Goal: Obtain resource: Obtain resource

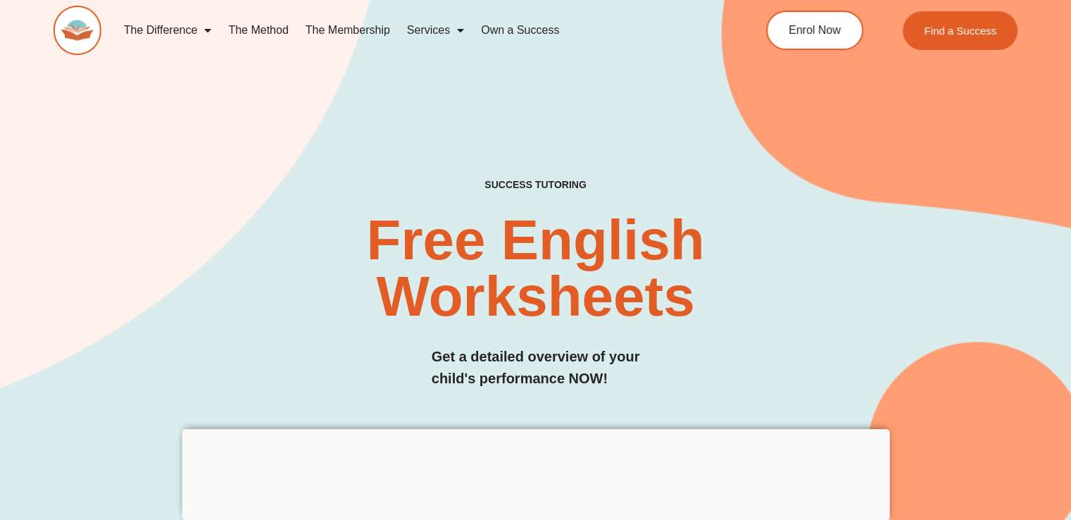
click at [189, 145] on div "SUCCESS TUTORING​ Free English Worksheets​ Get a detailed overview of your chil…" at bounding box center [536, 254] width 964 height 615
click at [68, 24] on img at bounding box center [78, 30] width 48 height 49
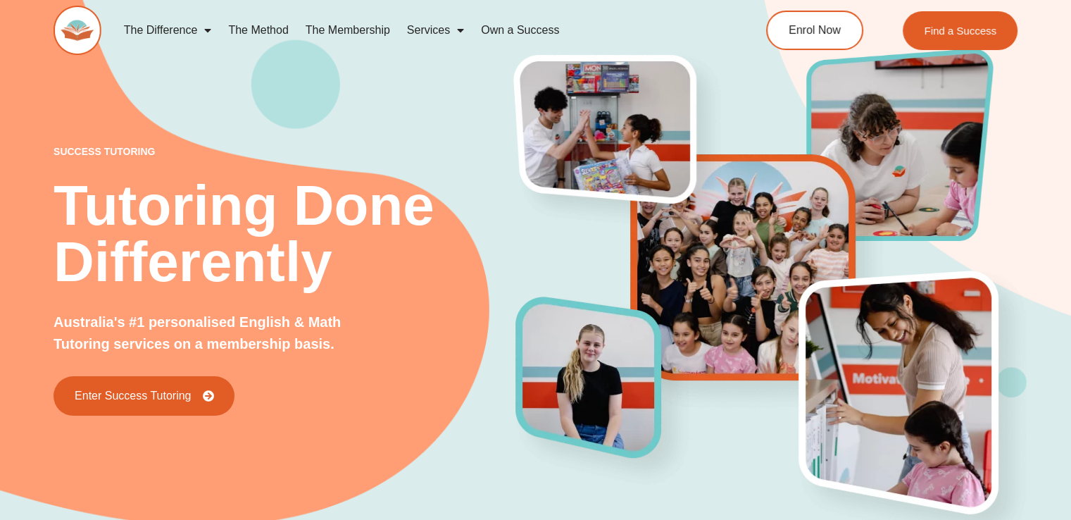
click at [20, 209] on div "success tutoring Tutoring Done Differently Australia's #1 personalised English …" at bounding box center [535, 257] width 1071 height 620
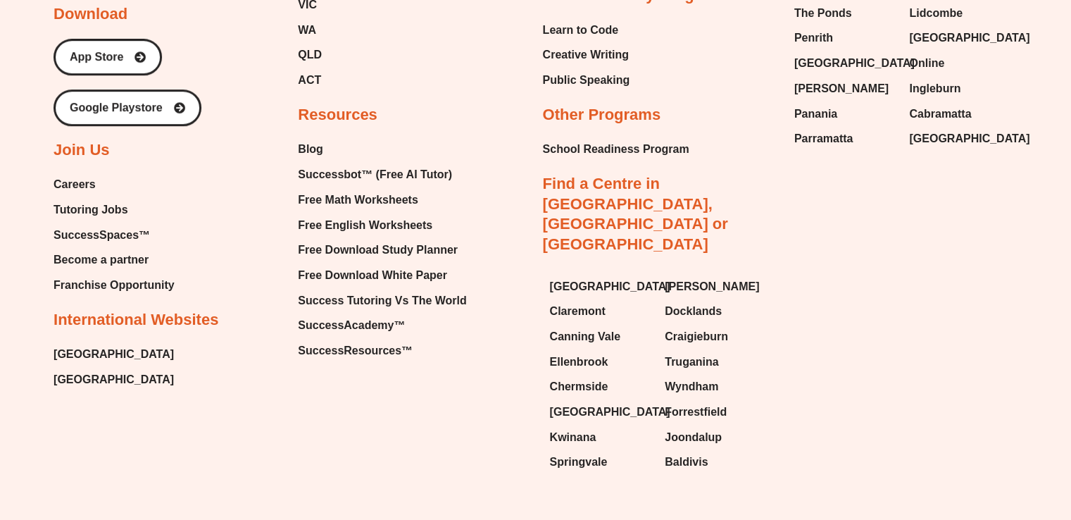
scroll to position [6134, 0]
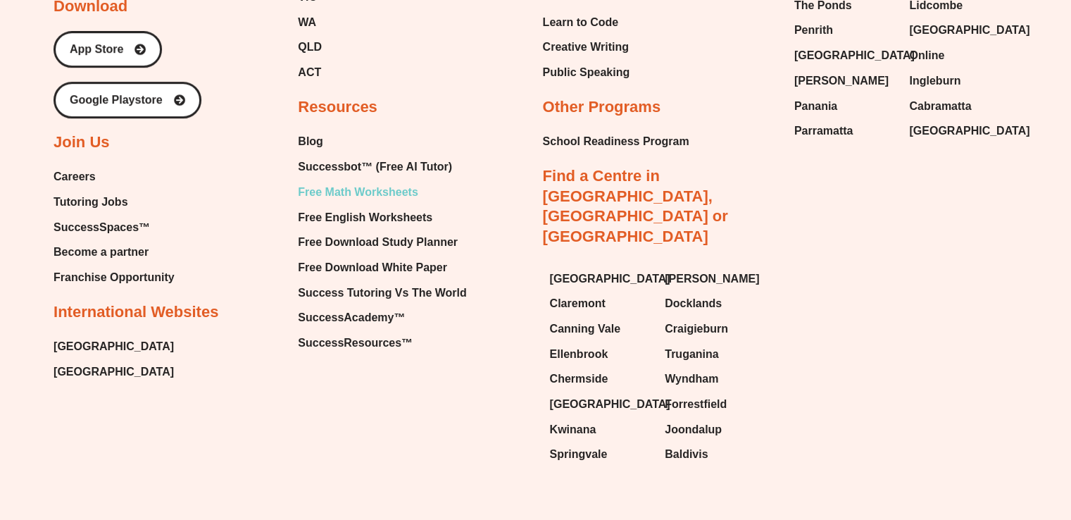
click at [396, 182] on span "Free Math Worksheets" at bounding box center [358, 192] width 120 height 21
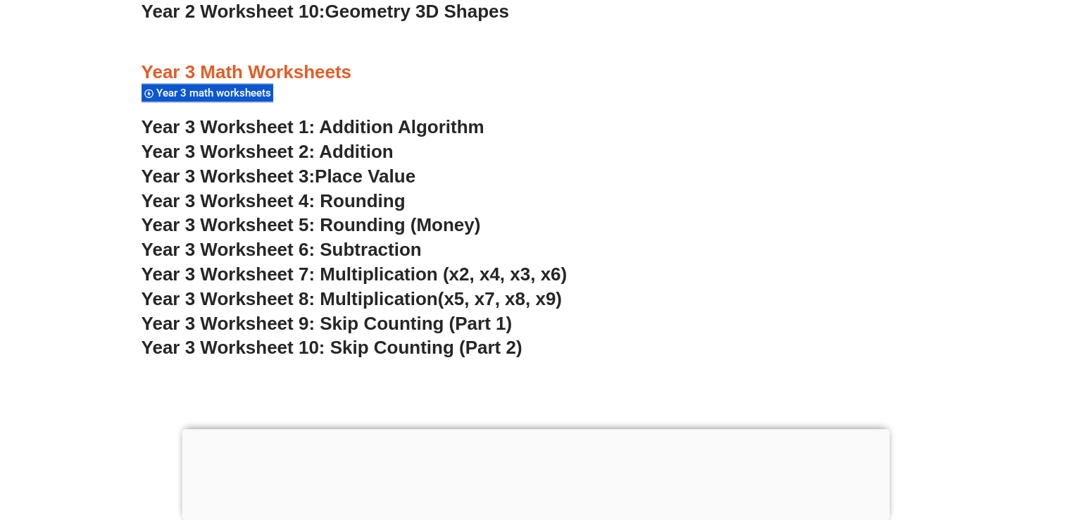
scroll to position [2028, 0]
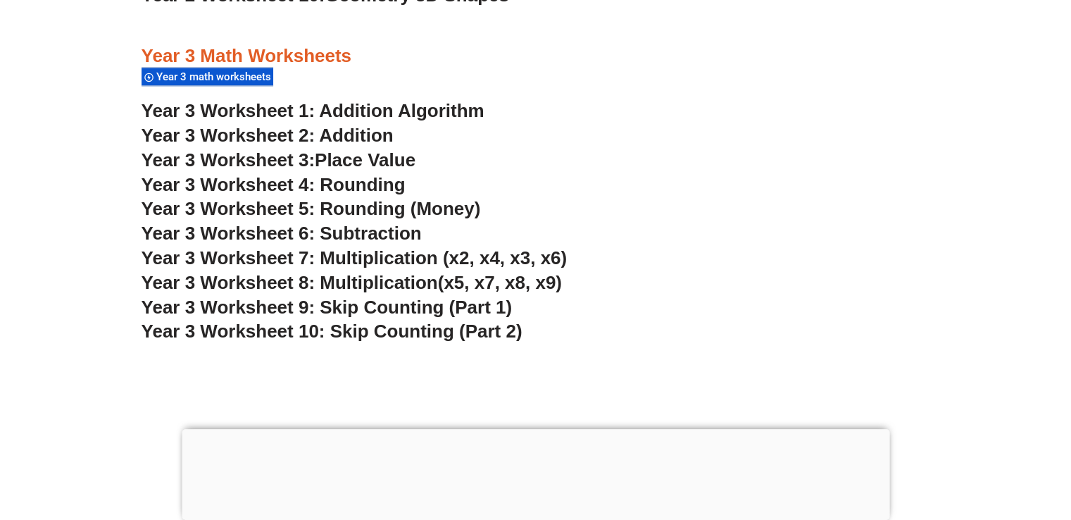
click at [330, 280] on span "Year 3 Worksheet 8: Multiplication" at bounding box center [290, 282] width 296 height 21
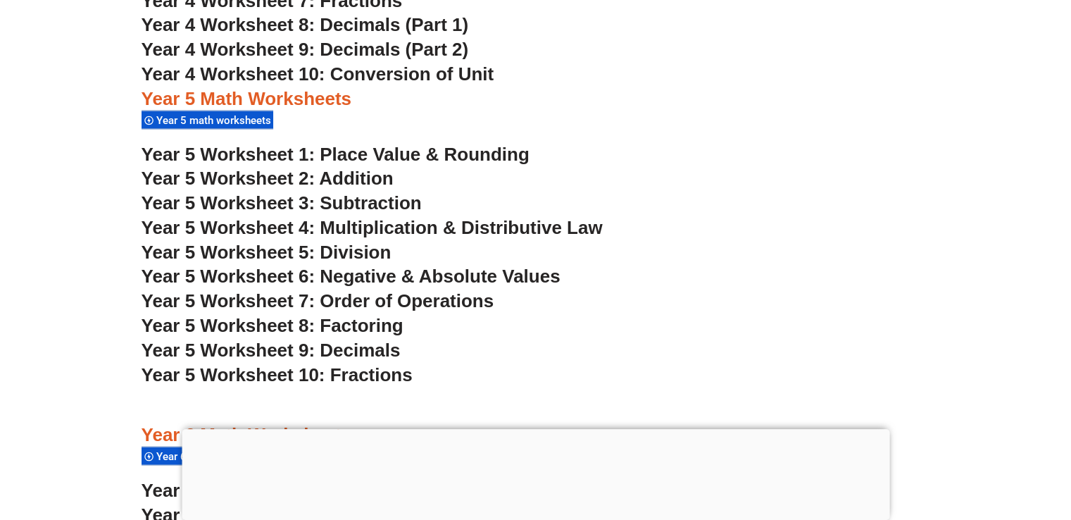
scroll to position [2873, 0]
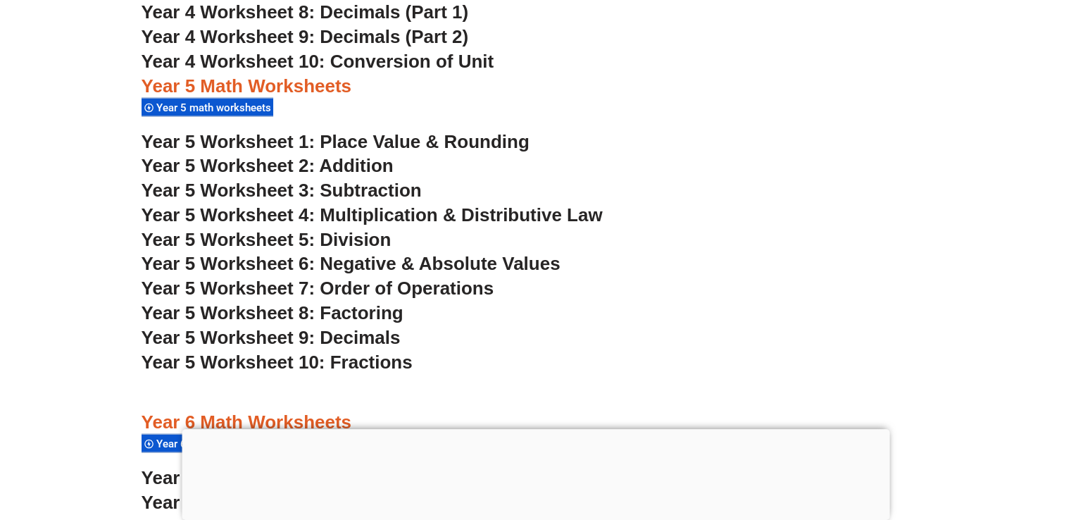
click at [80, 258] on section "Year 4 Math Worksheets Year 4 math worksheets Year 4 Worksheet 1: Place Value Y…" at bounding box center [535, 242] width 1071 height 951
click at [63, 97] on section "Year 4 Math Worksheets Year 4 math worksheets Year 4 Worksheet 1: Place Value Y…" at bounding box center [535, 242] width 1071 height 951
